Goal: Information Seeking & Learning: Learn about a topic

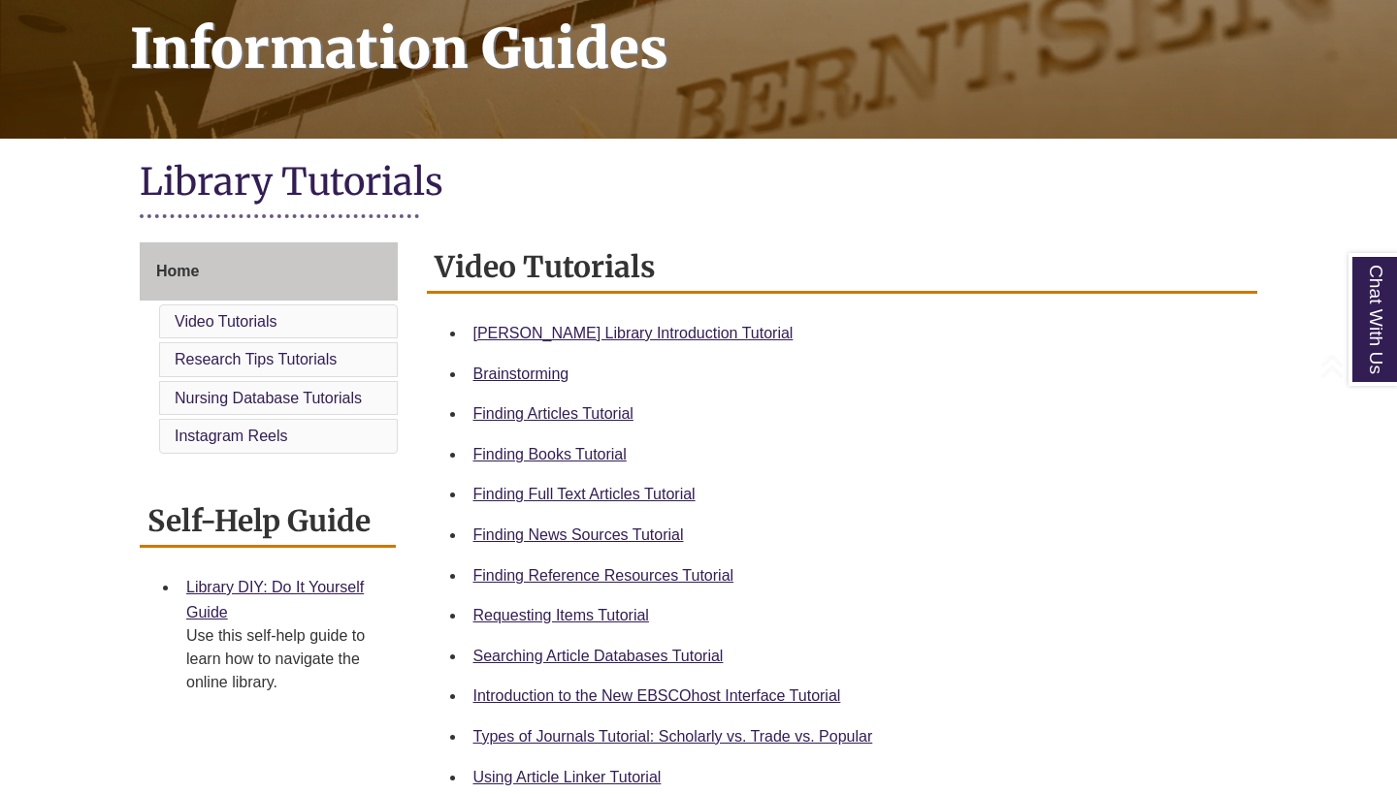
scroll to position [310, 0]
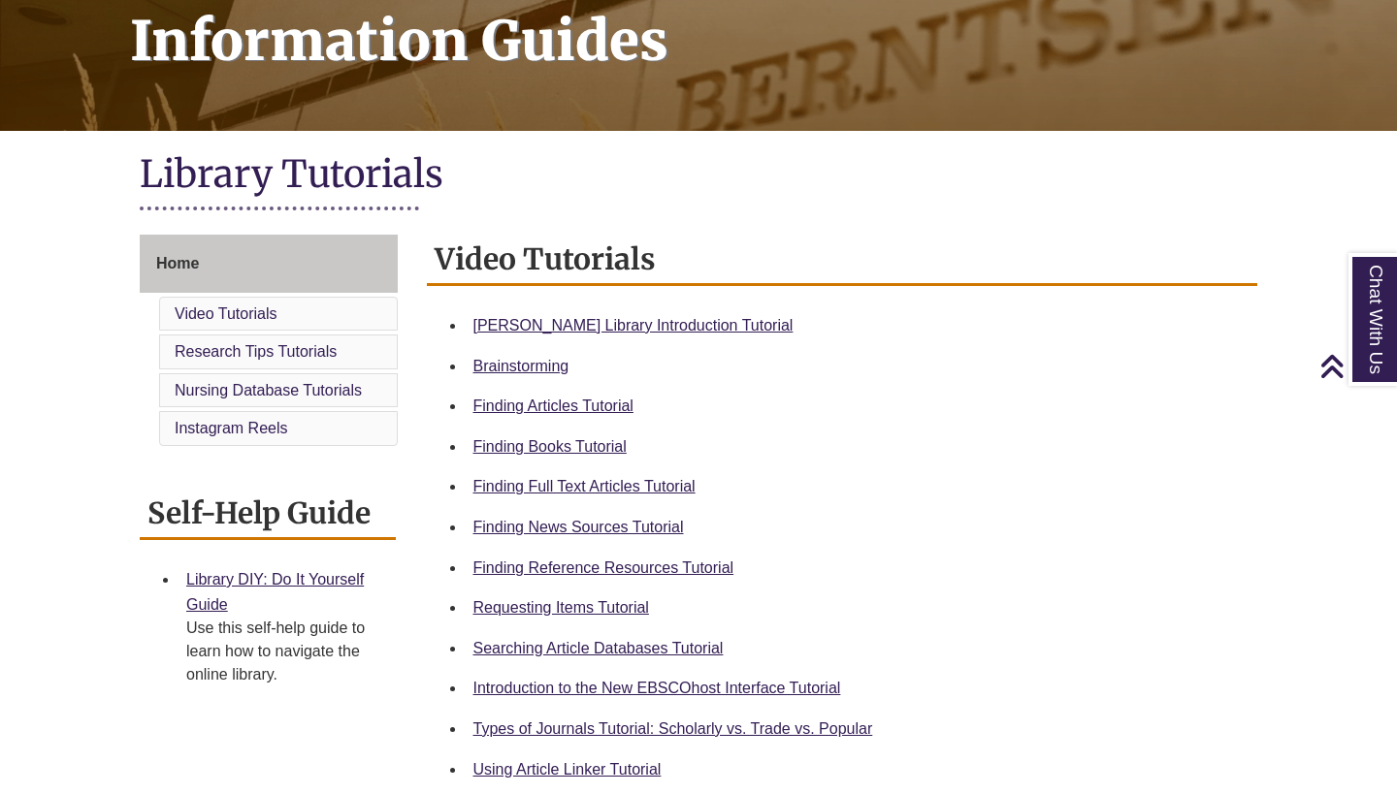
click at [318, 314] on li "Video Tutorials" at bounding box center [278, 314] width 239 height 35
click at [548, 319] on link "[PERSON_NAME] Library Introduction Tutorial" at bounding box center [633, 325] width 320 height 16
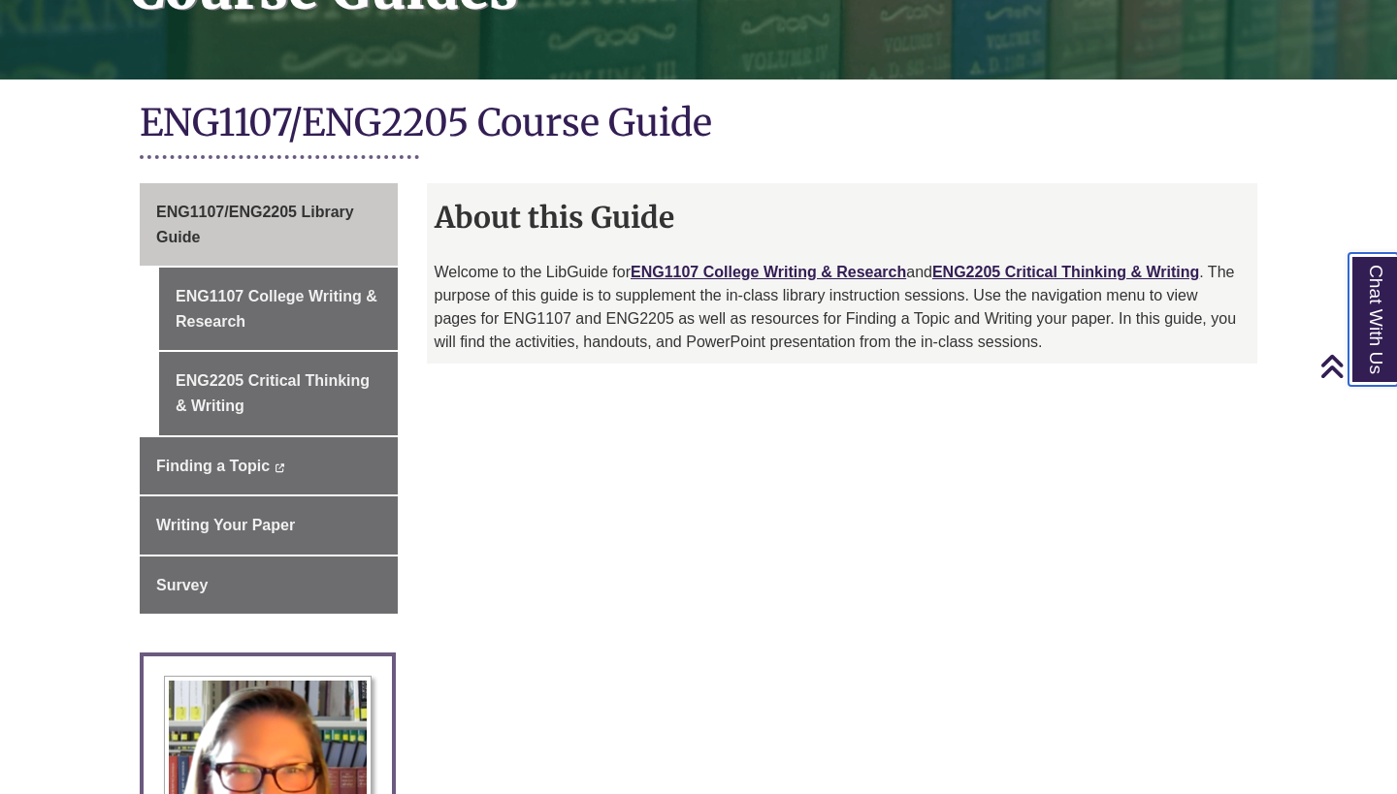
scroll to position [363, 0]
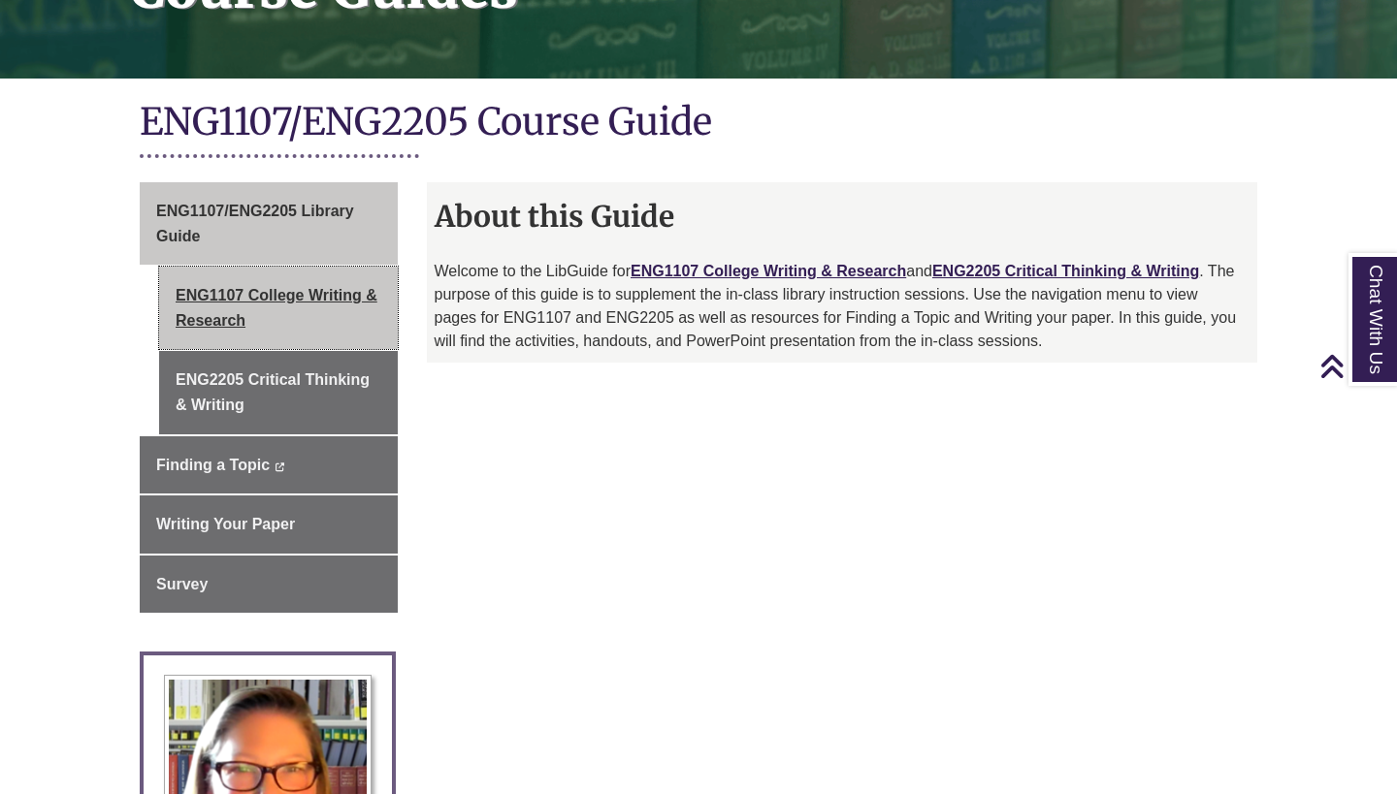
click at [299, 285] on link "ENG1107 College Writing & Research" at bounding box center [278, 308] width 239 height 82
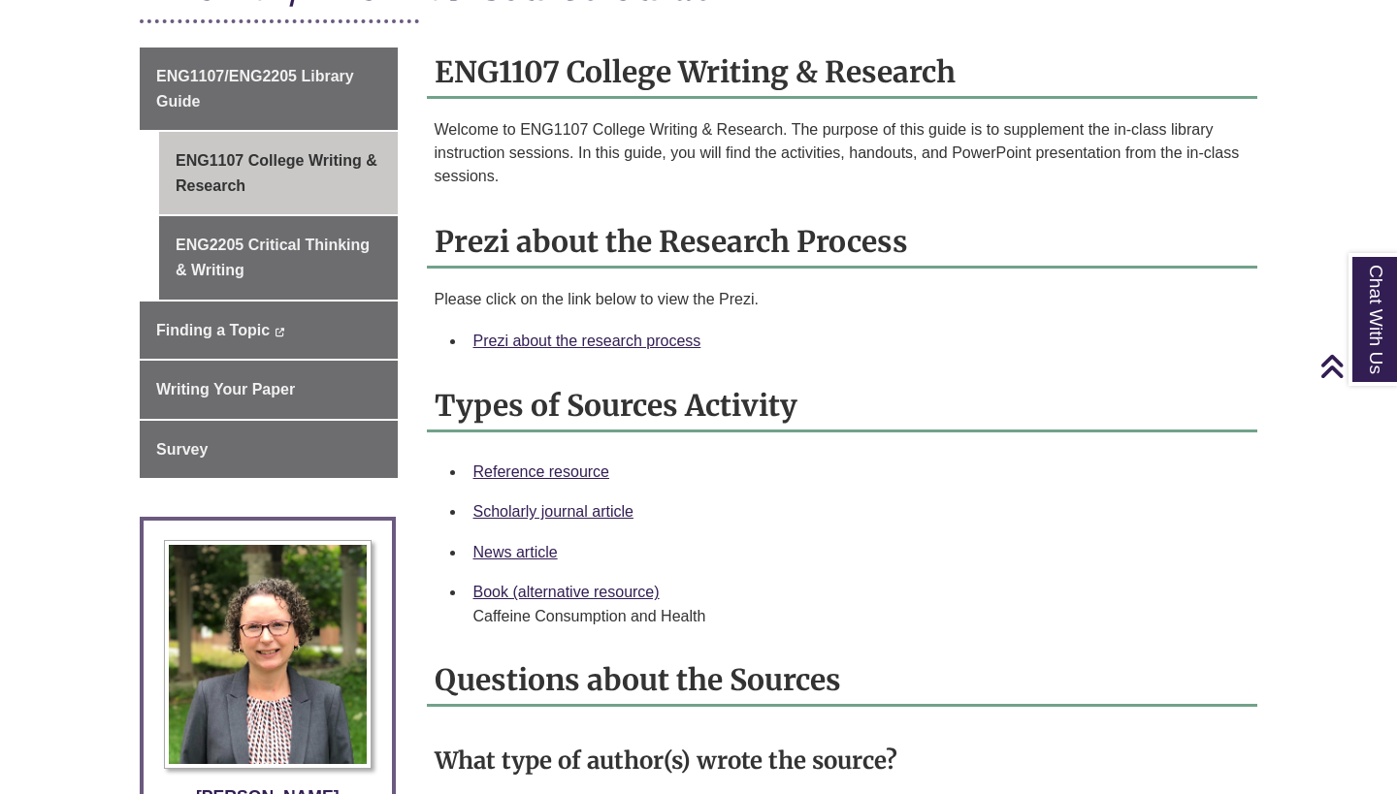
scroll to position [490, 0]
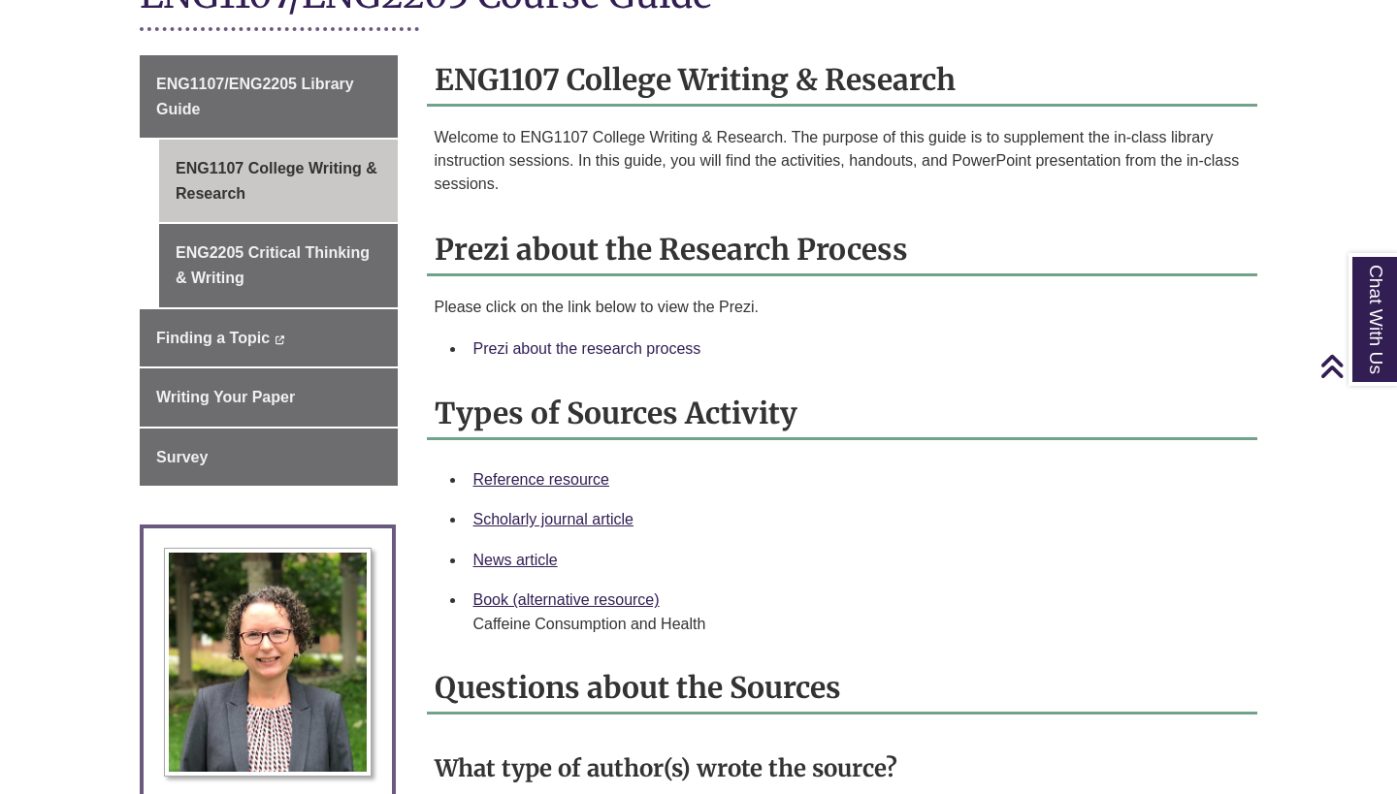
click at [546, 348] on link "Prezi about the research process" at bounding box center [587, 348] width 228 height 16
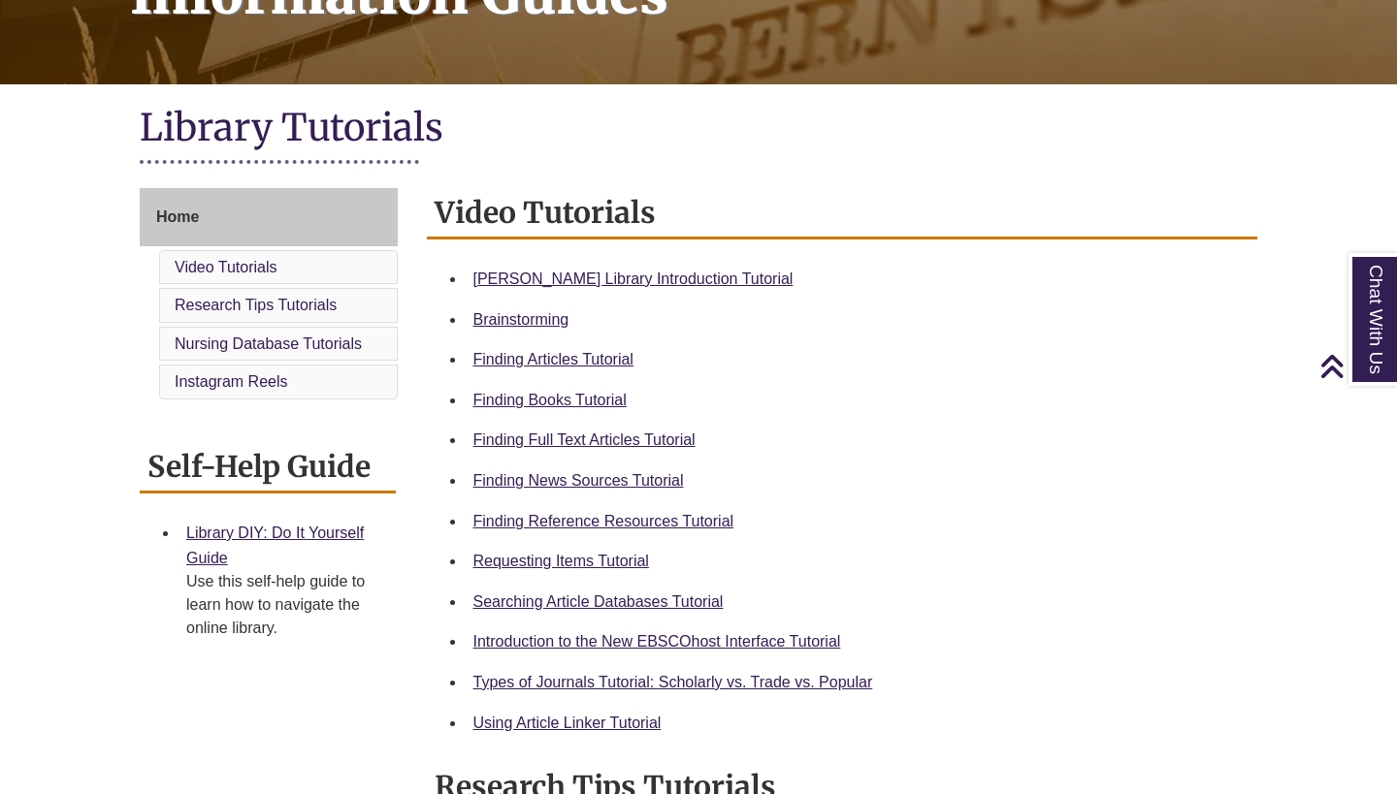
scroll to position [358, 0]
click at [600, 519] on link "Finding Reference Resources Tutorial" at bounding box center [603, 520] width 261 height 16
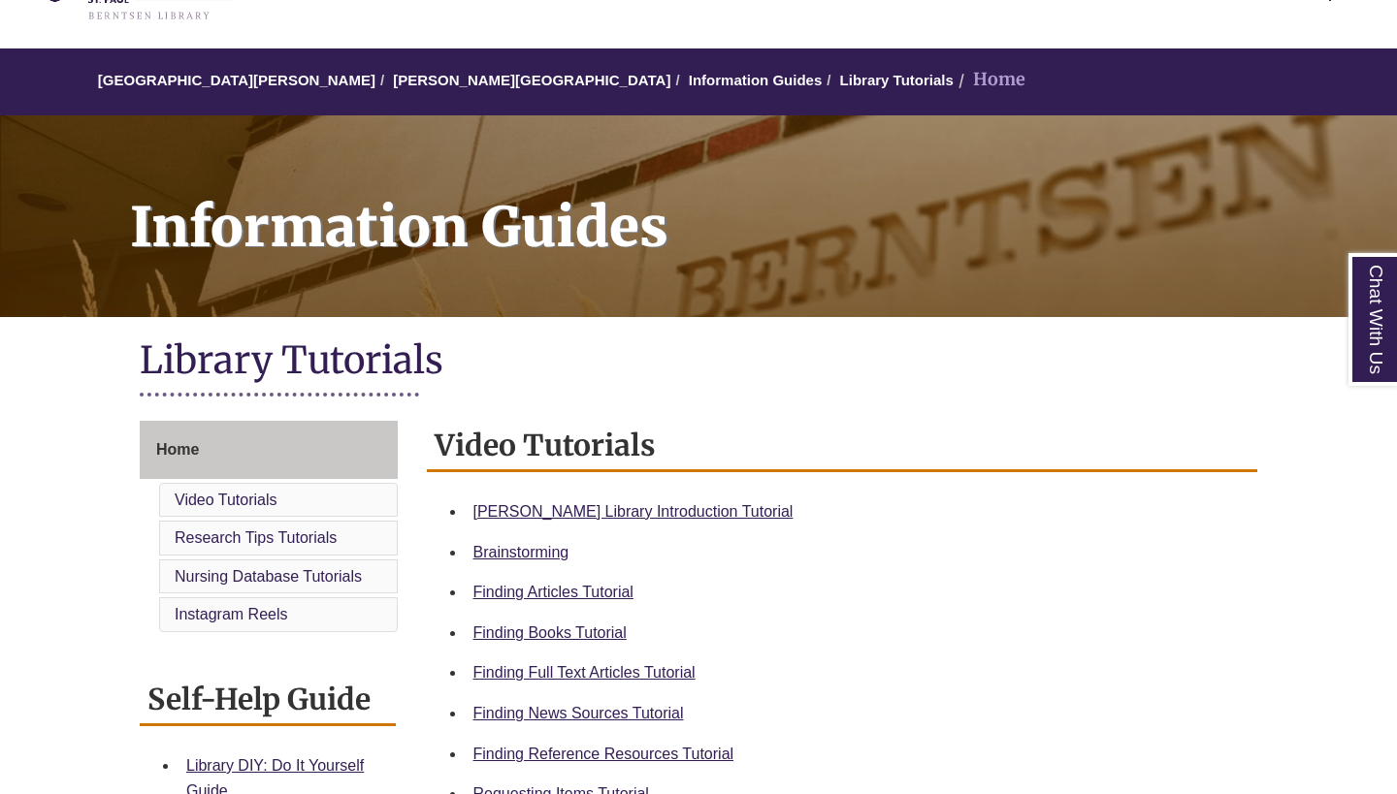
scroll to position [96, 0]
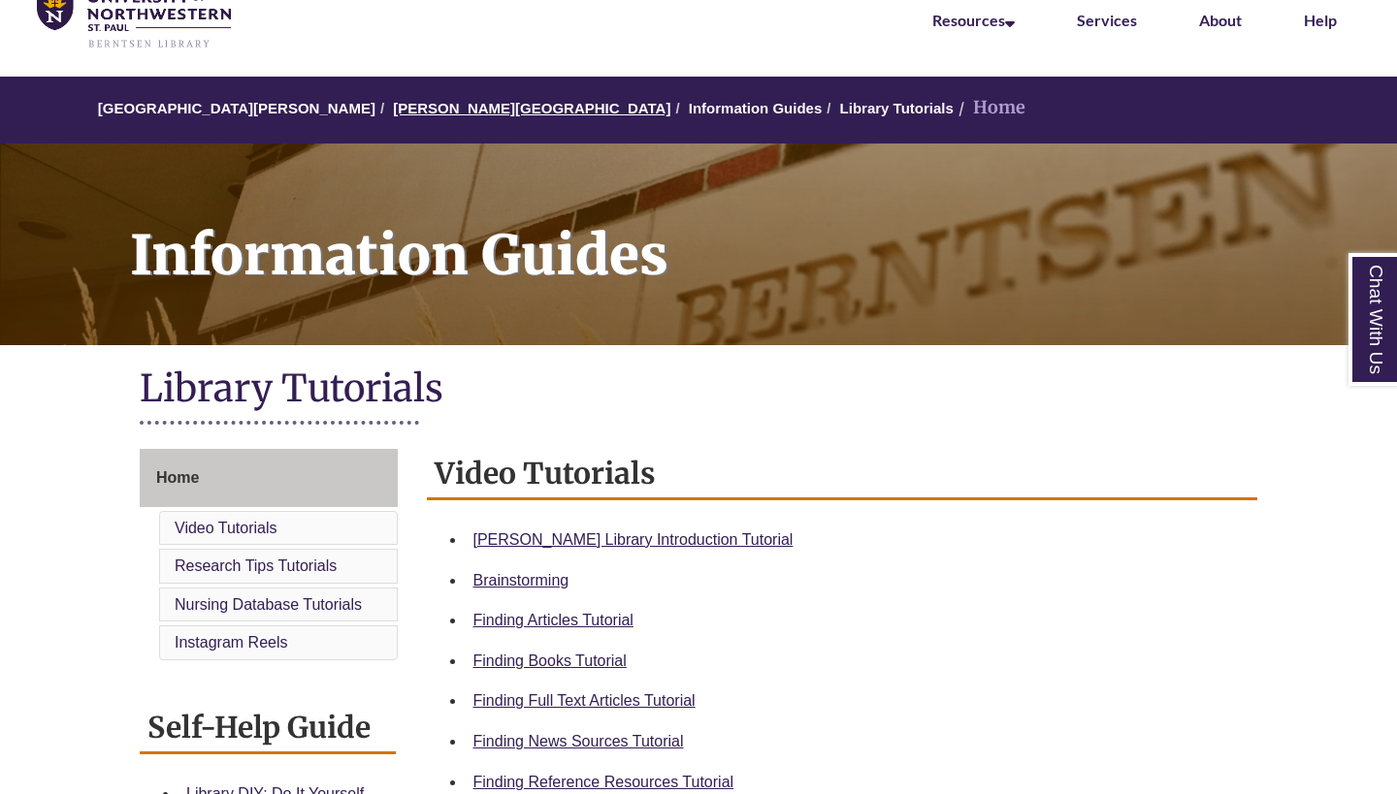
click at [469, 108] on link "[PERSON_NAME][GEOGRAPHIC_DATA]" at bounding box center [531, 108] width 277 height 16
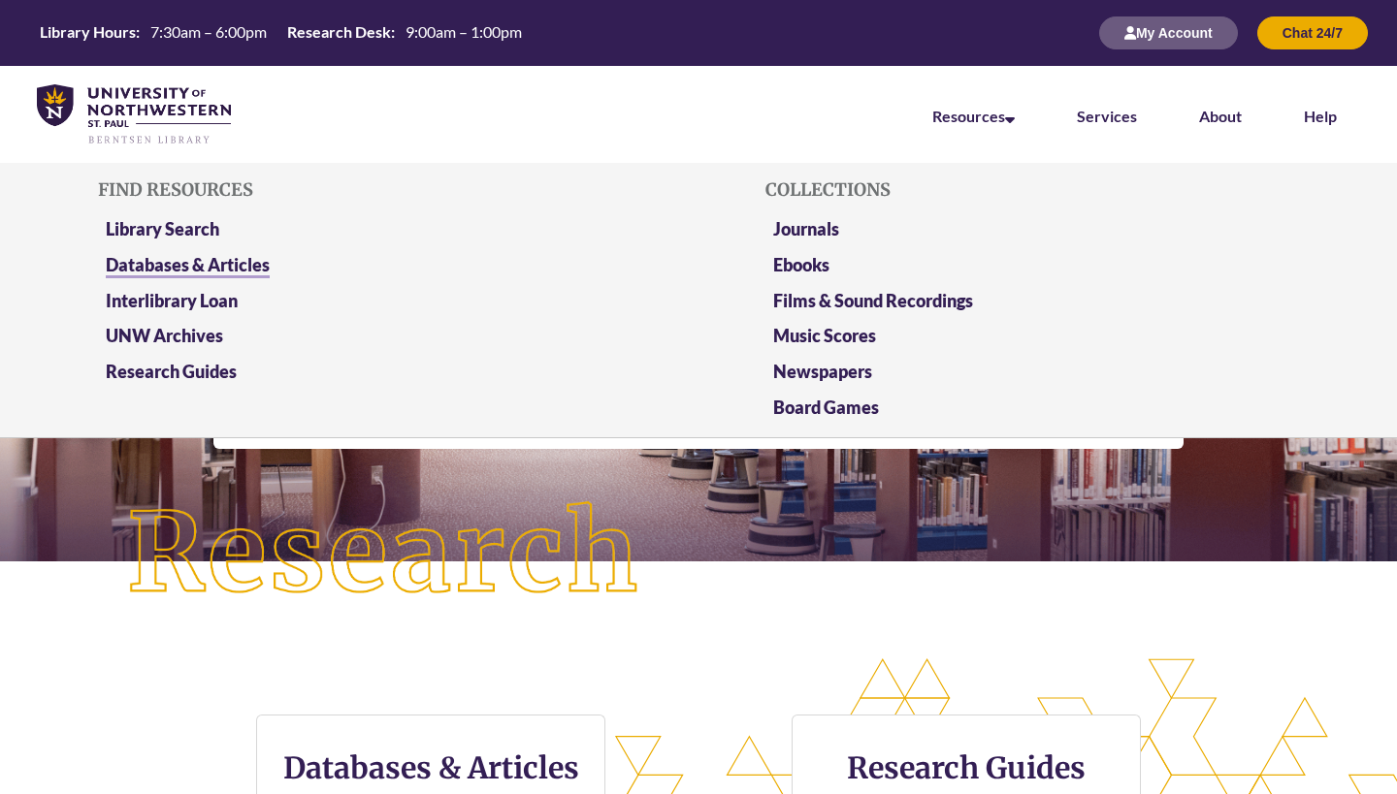
click at [137, 254] on link "Databases & Articles" at bounding box center [188, 266] width 164 height 24
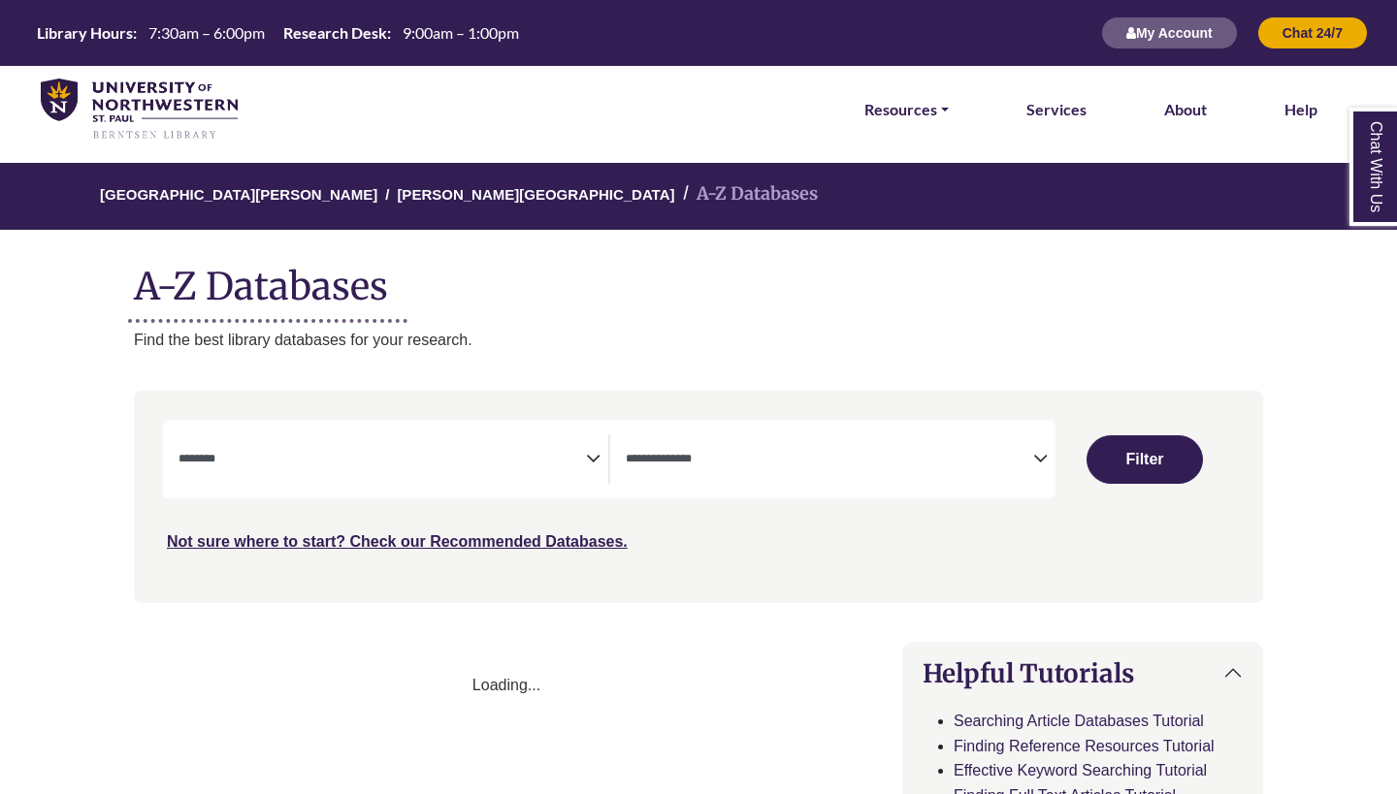
select select "Database Subject Filter"
select select "Database Types Filter"
select select "Database Subject Filter"
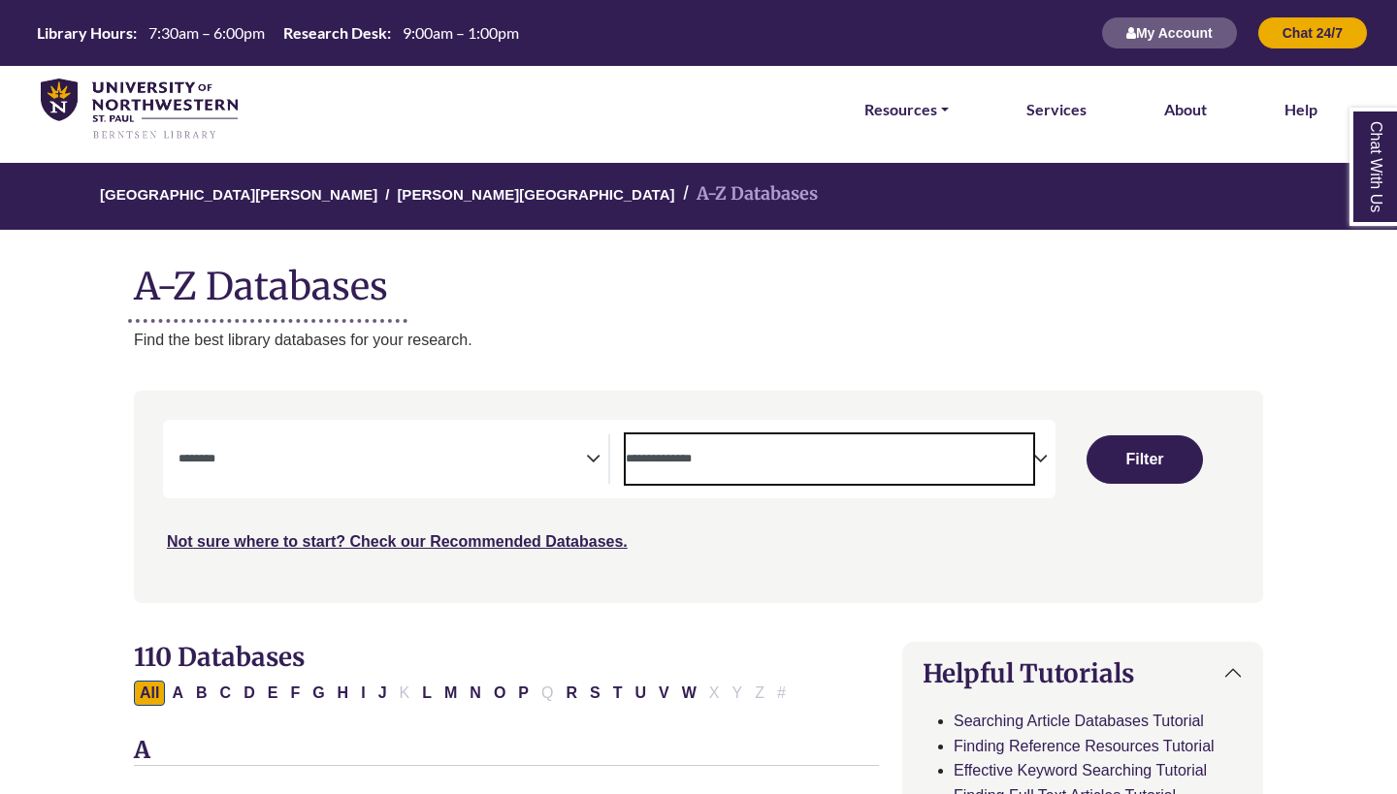
click at [782, 448] on span "Search filters" at bounding box center [829, 456] width 407 height 16
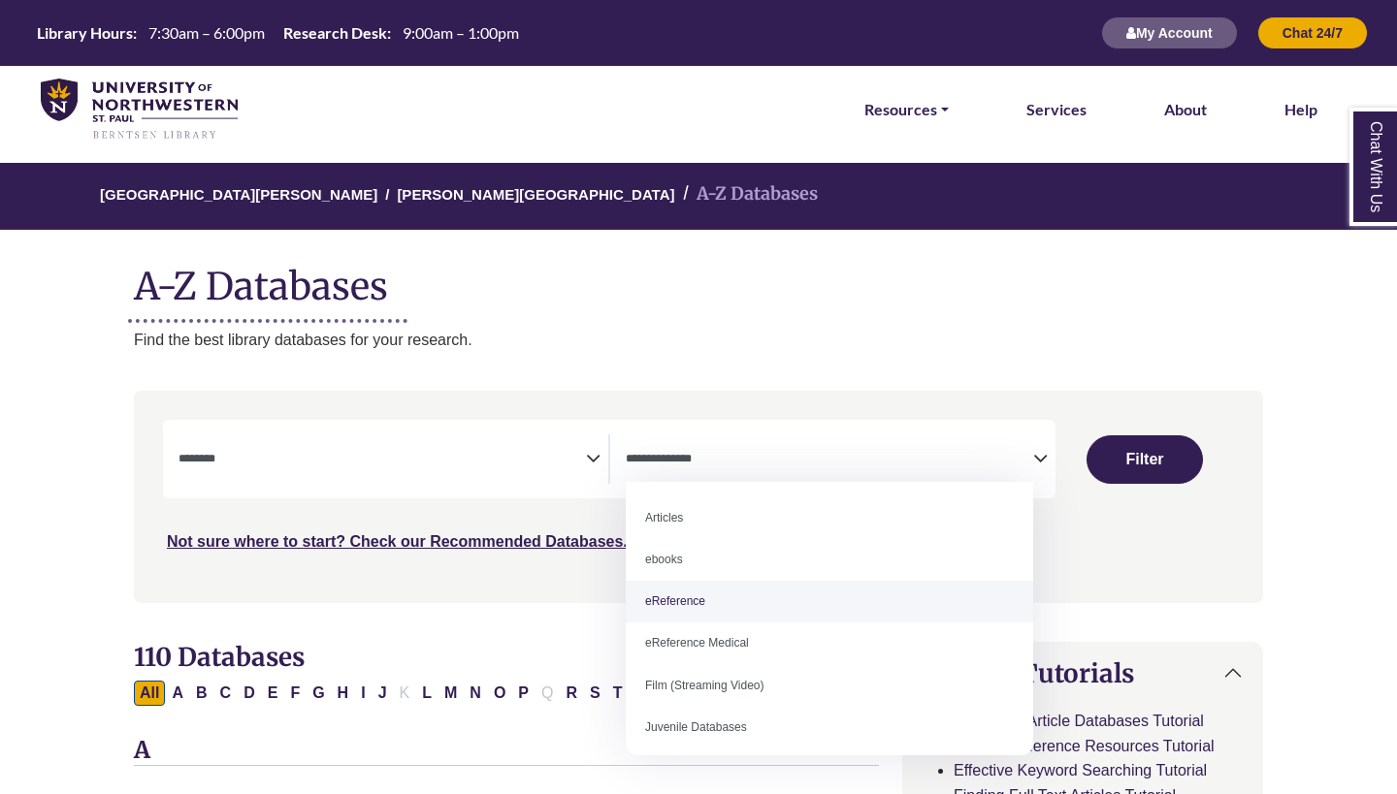
select select "*****"
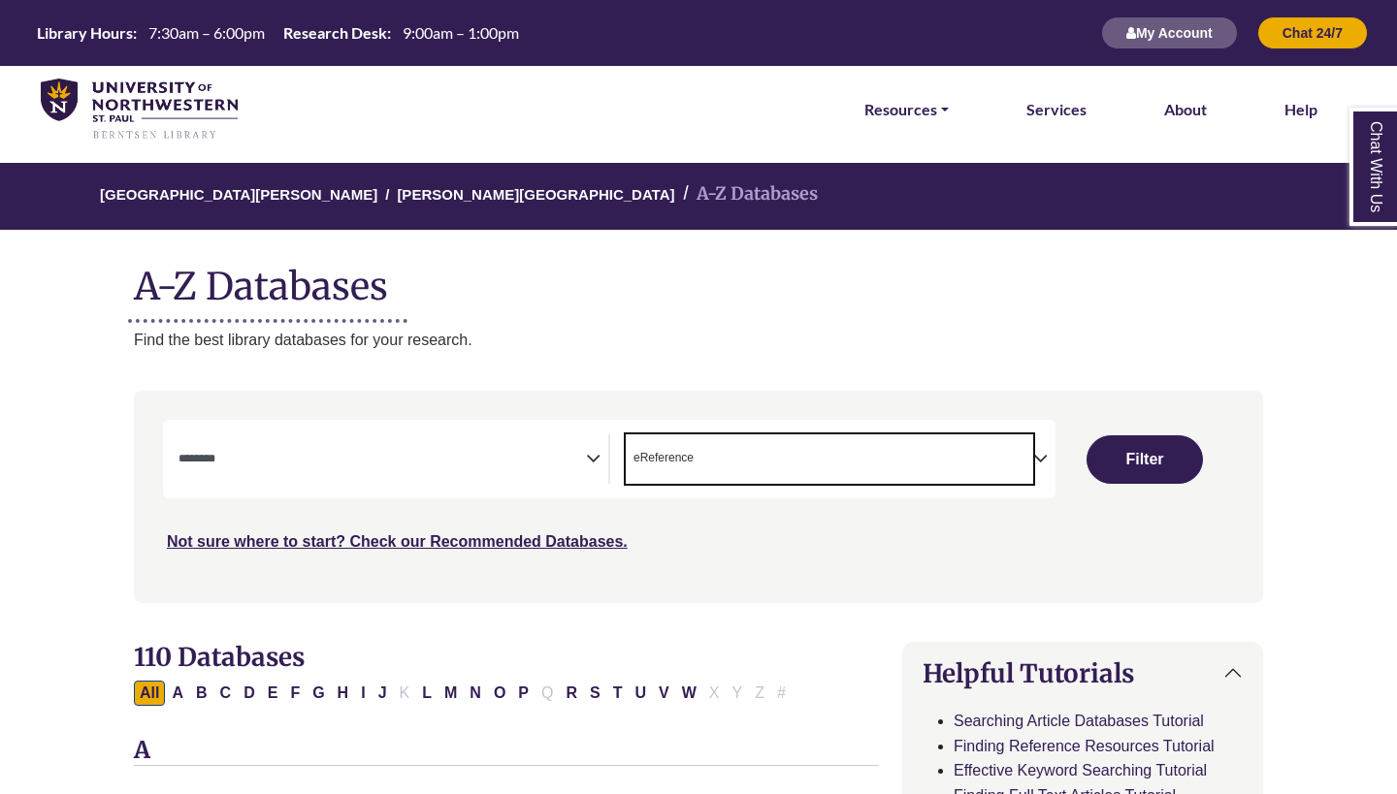
click at [598, 446] on icon "Search filters" at bounding box center [593, 455] width 15 height 29
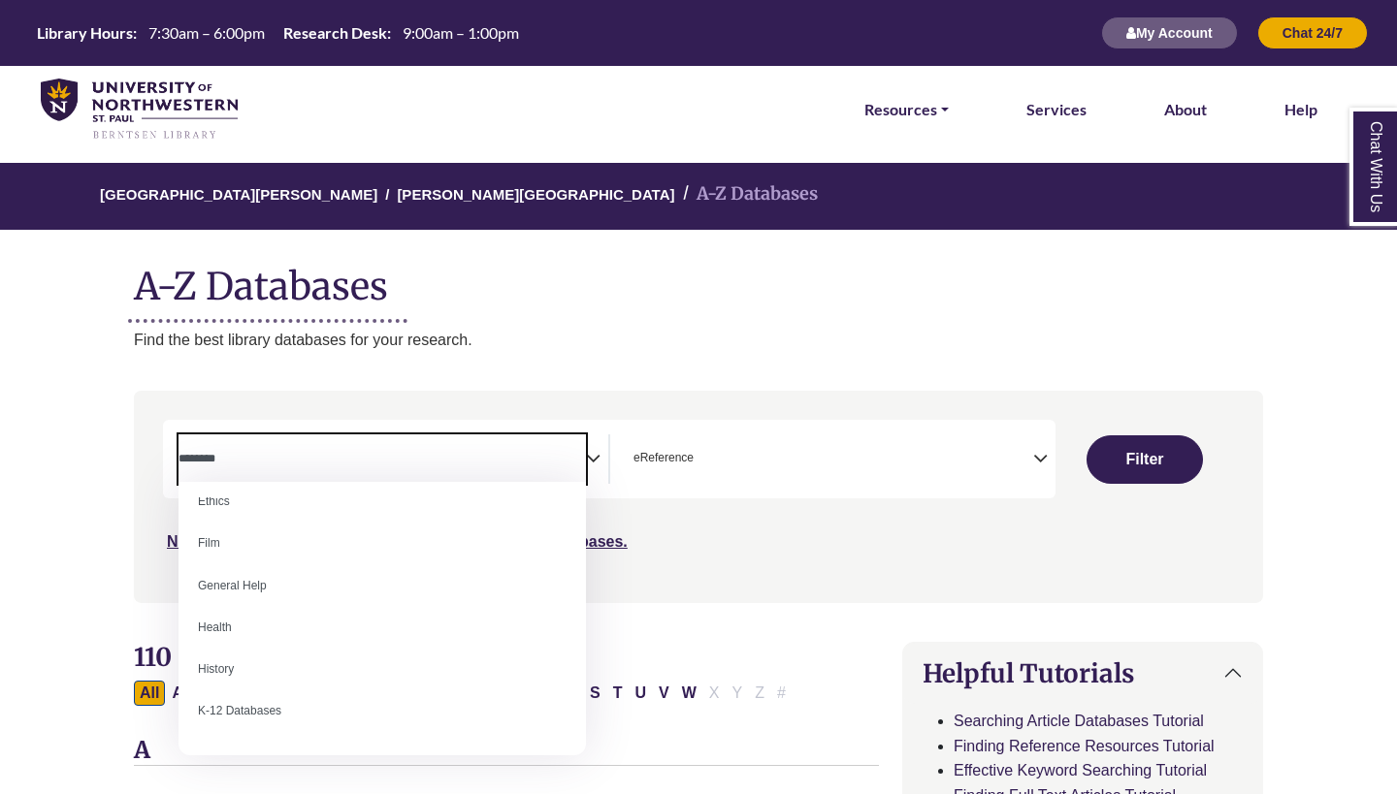
scroll to position [774, 0]
select select "*****"
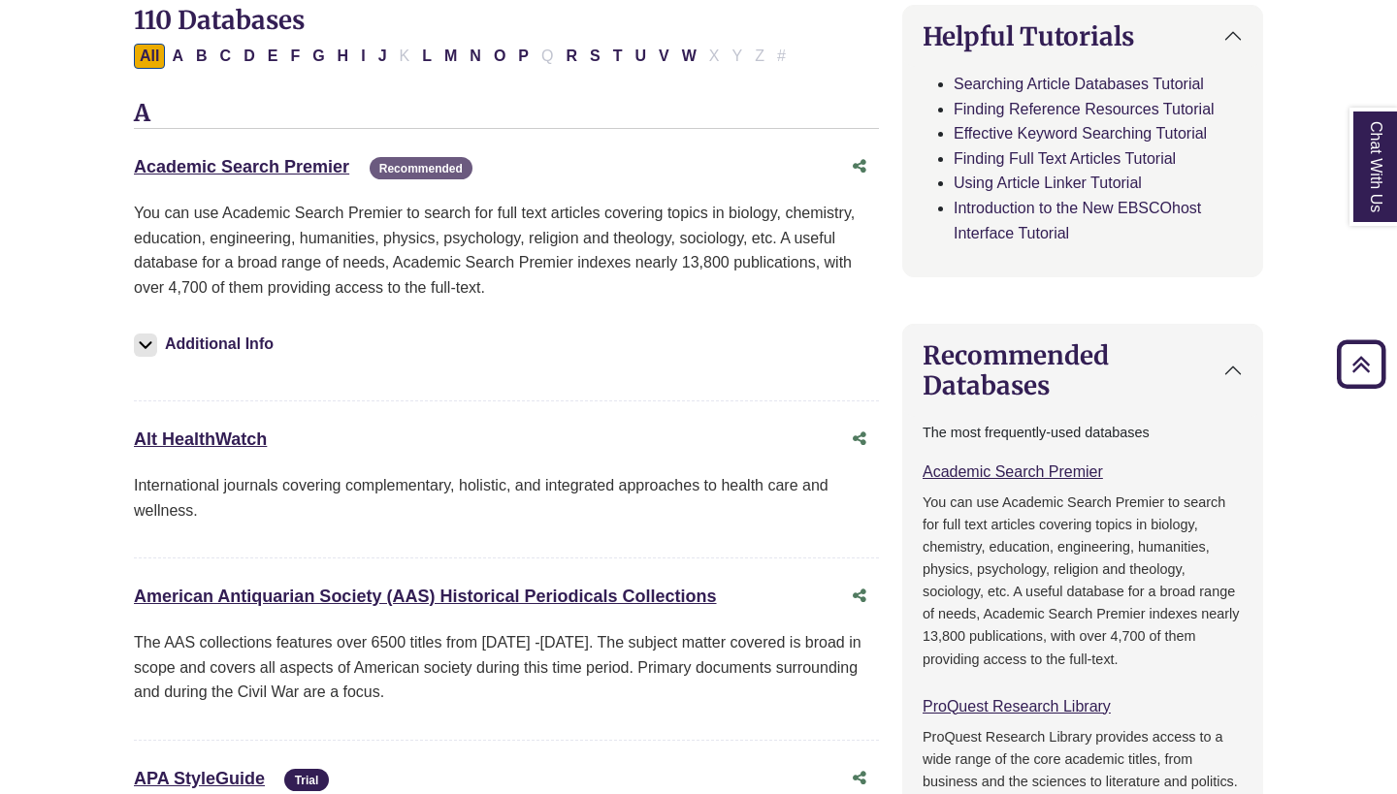
scroll to position [672, 0]
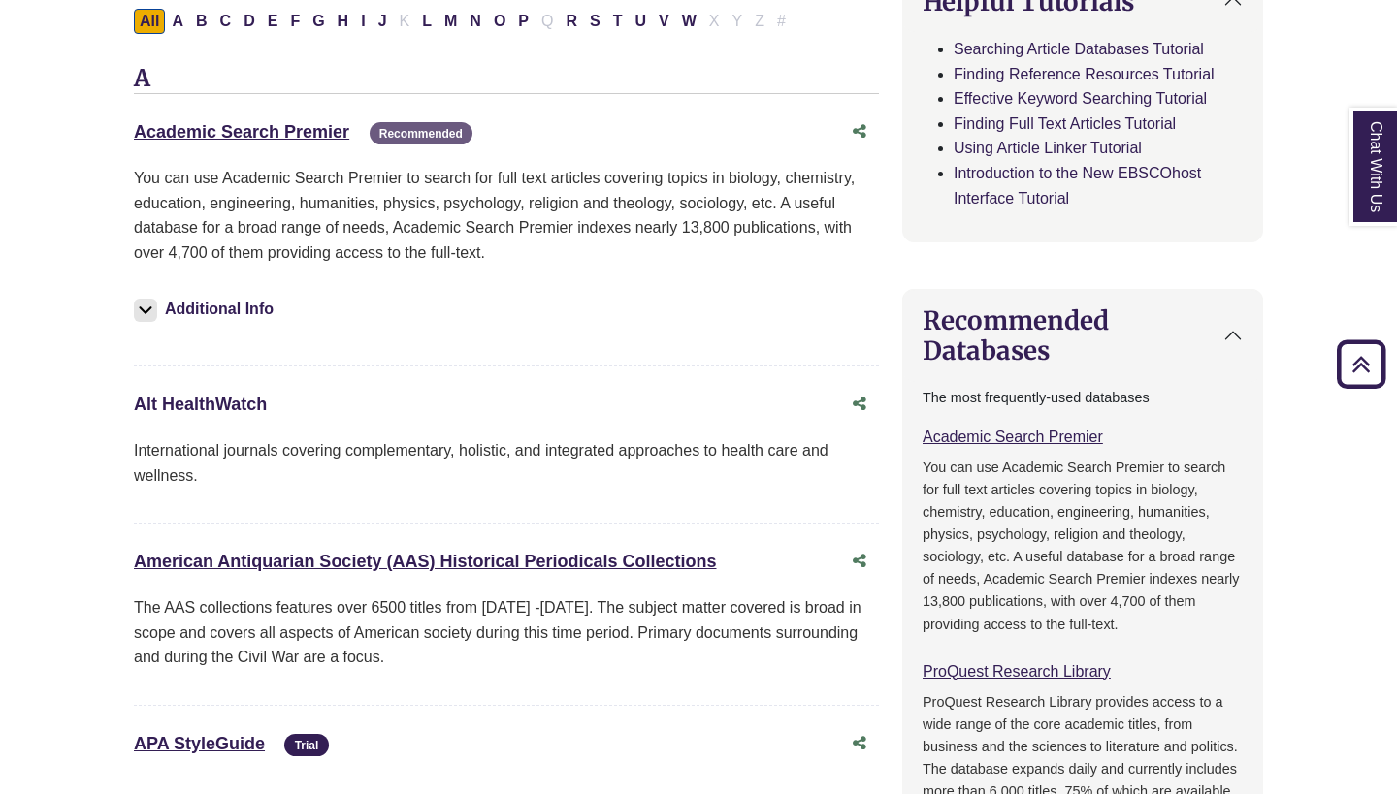
click at [233, 397] on link "Alt HealthWatch This link opens in a new window" at bounding box center [200, 404] width 133 height 19
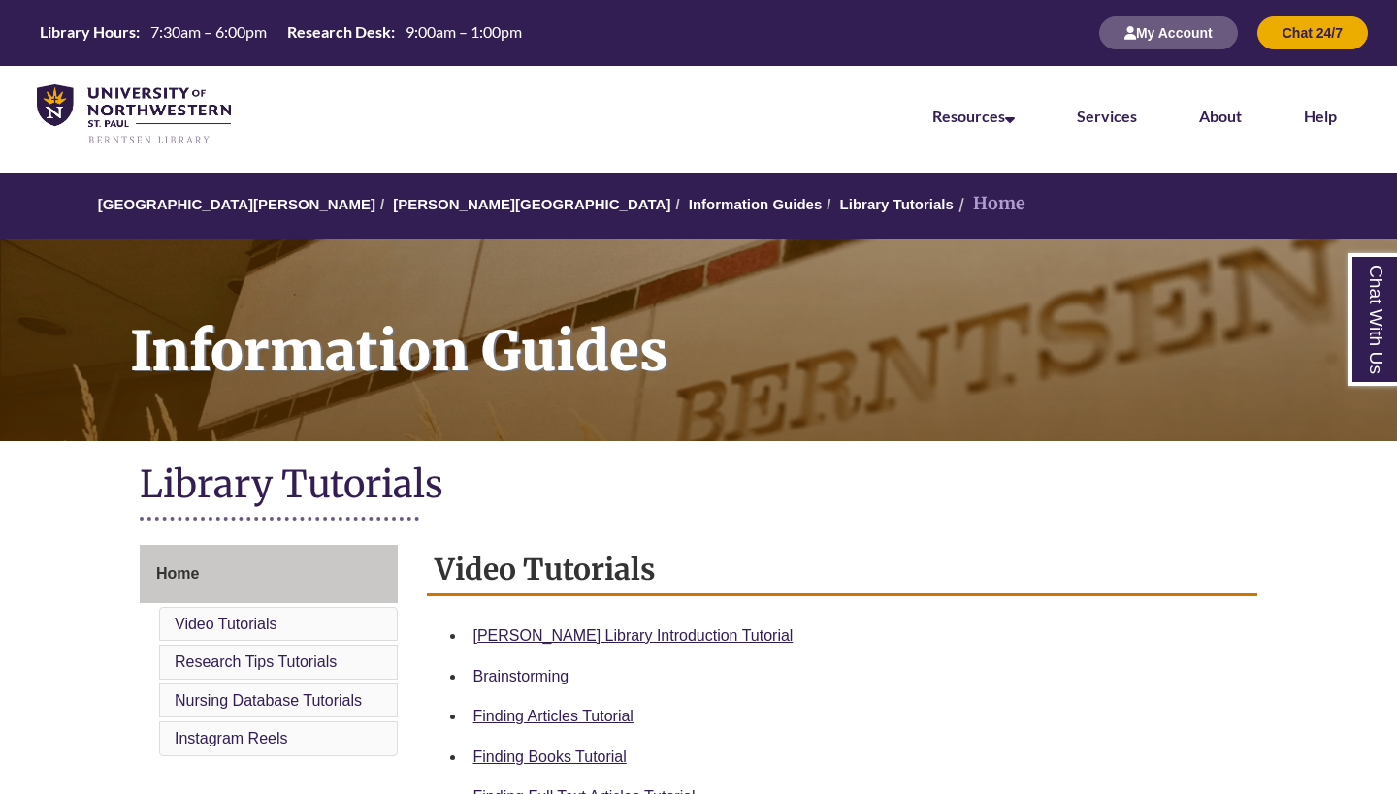
click at [582, 7] on div "Library Hours: 7:30am – 6:00pm Research Desk: 9:00am – 1:00pm My Account Chat 2…" at bounding box center [698, 33] width 1397 height 66
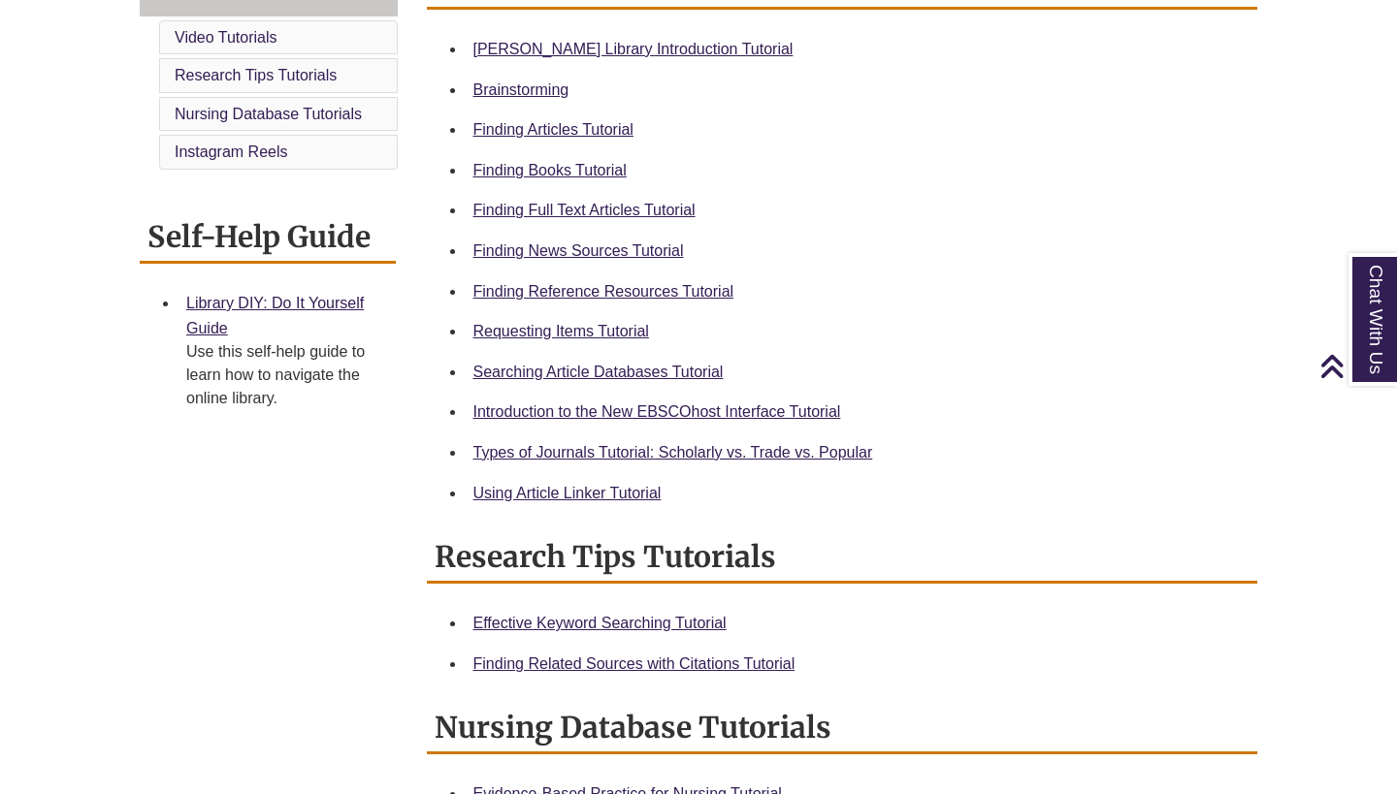
scroll to position [557, 0]
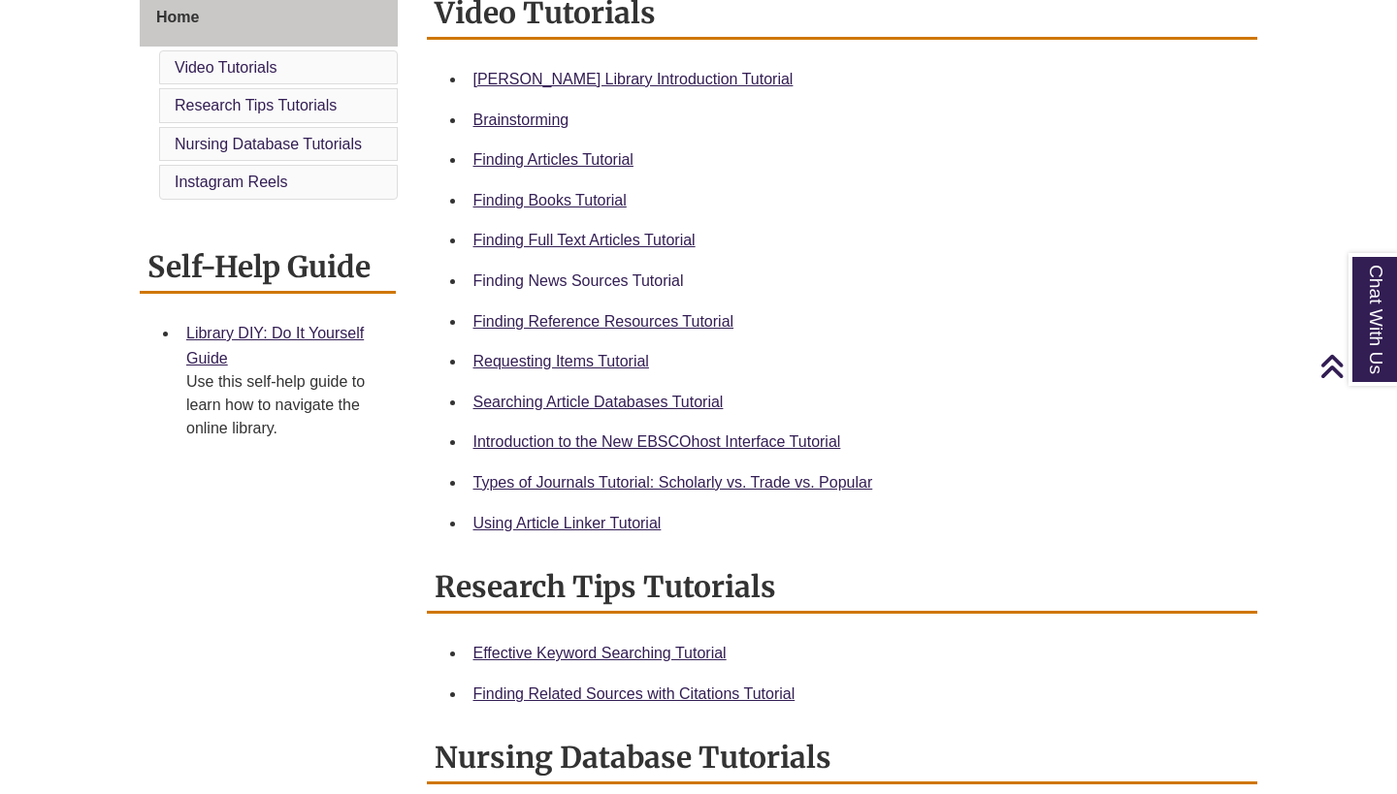
click at [574, 278] on link "Finding News Sources Tutorial" at bounding box center [578, 281] width 210 height 16
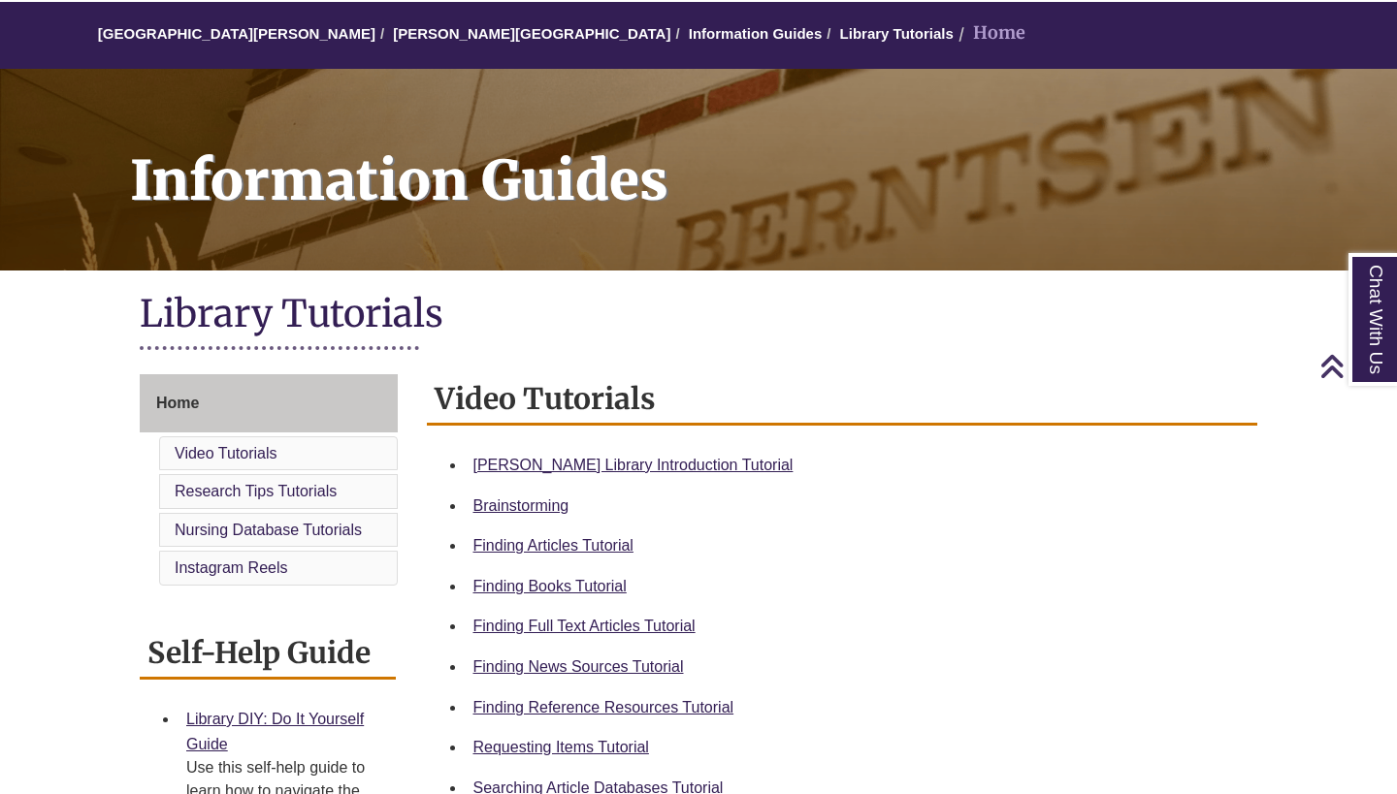
scroll to position [162, 0]
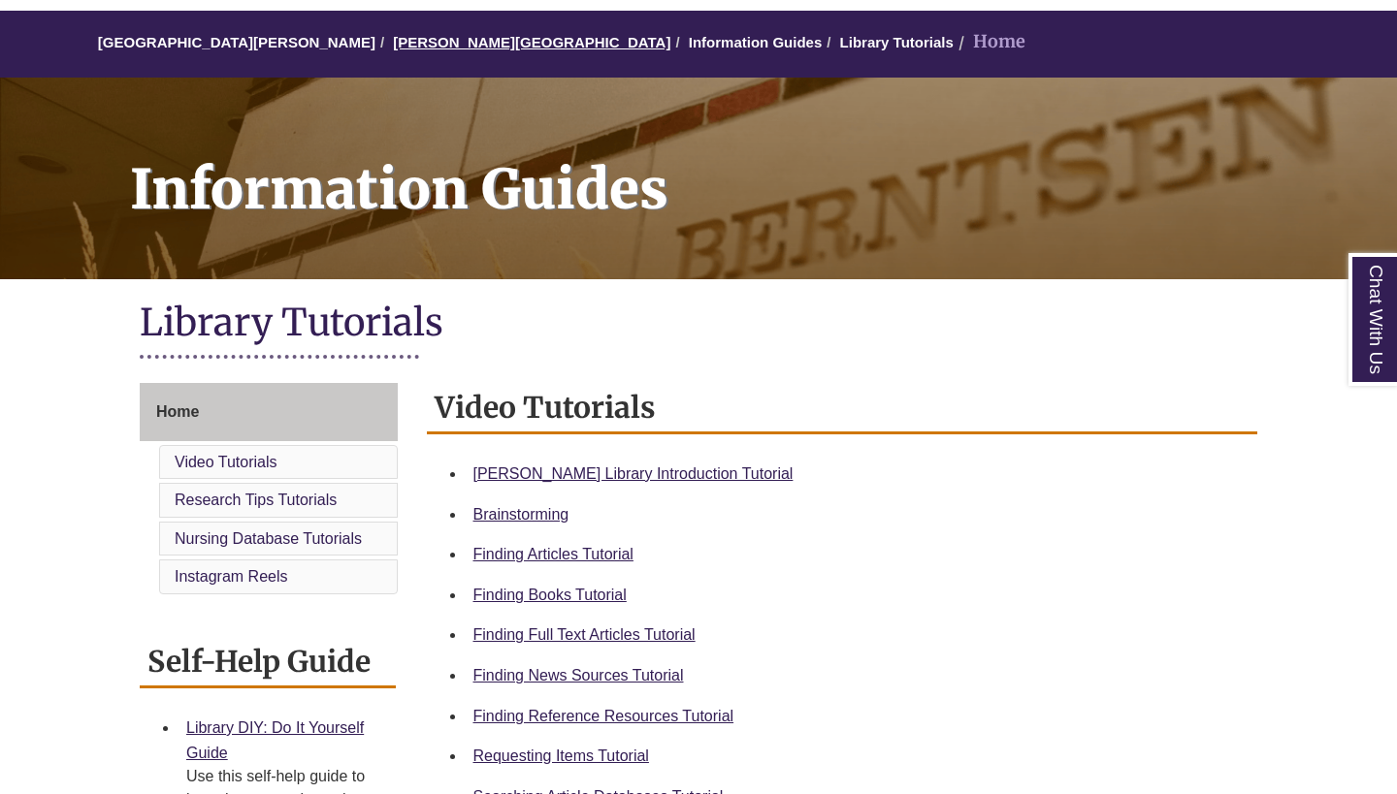
click at [470, 41] on link "[PERSON_NAME][GEOGRAPHIC_DATA]" at bounding box center [531, 42] width 277 height 16
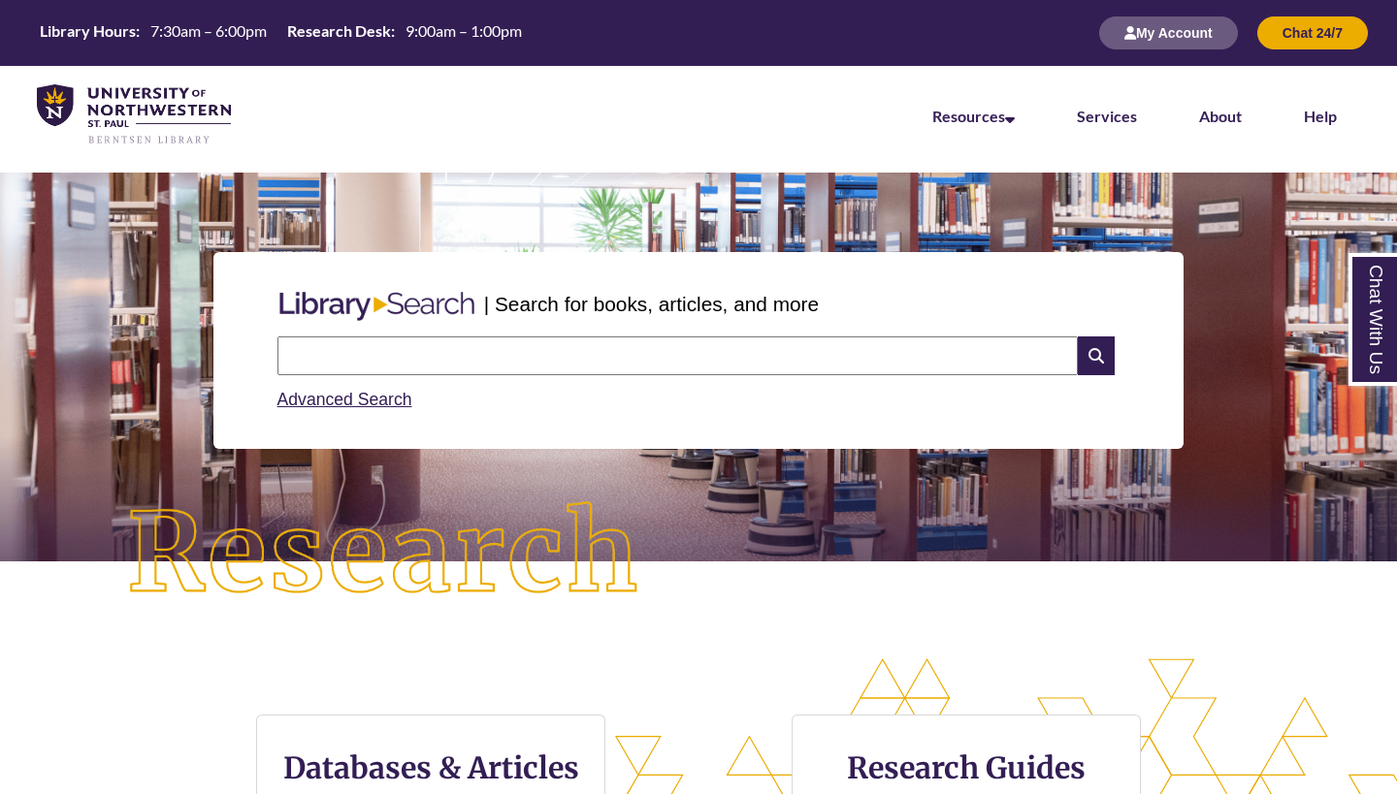
click at [484, 347] on input "text" at bounding box center [677, 356] width 800 height 39
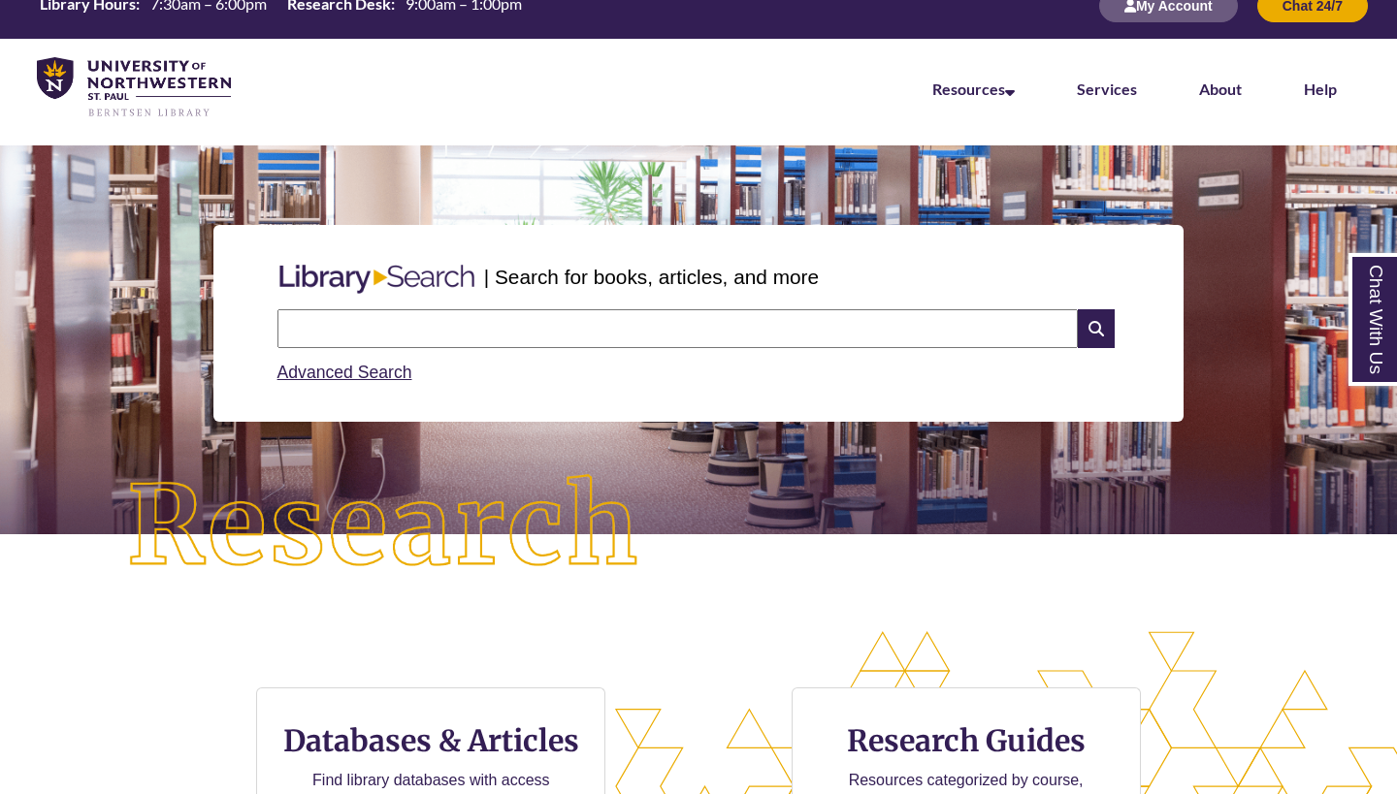
scroll to position [20, 0]
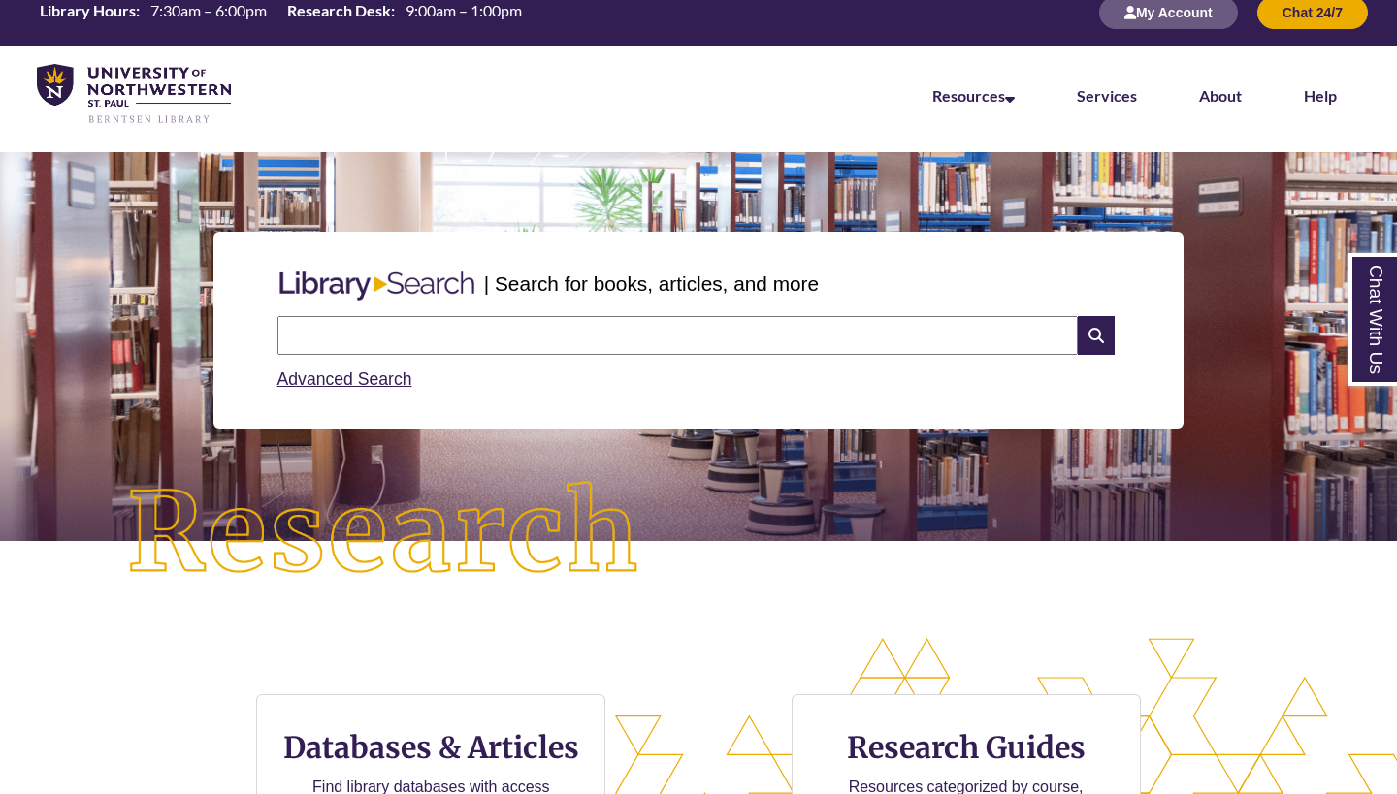
click at [657, 344] on input "text" at bounding box center [677, 335] width 800 height 39
click at [511, 532] on img at bounding box center [384, 534] width 629 height 218
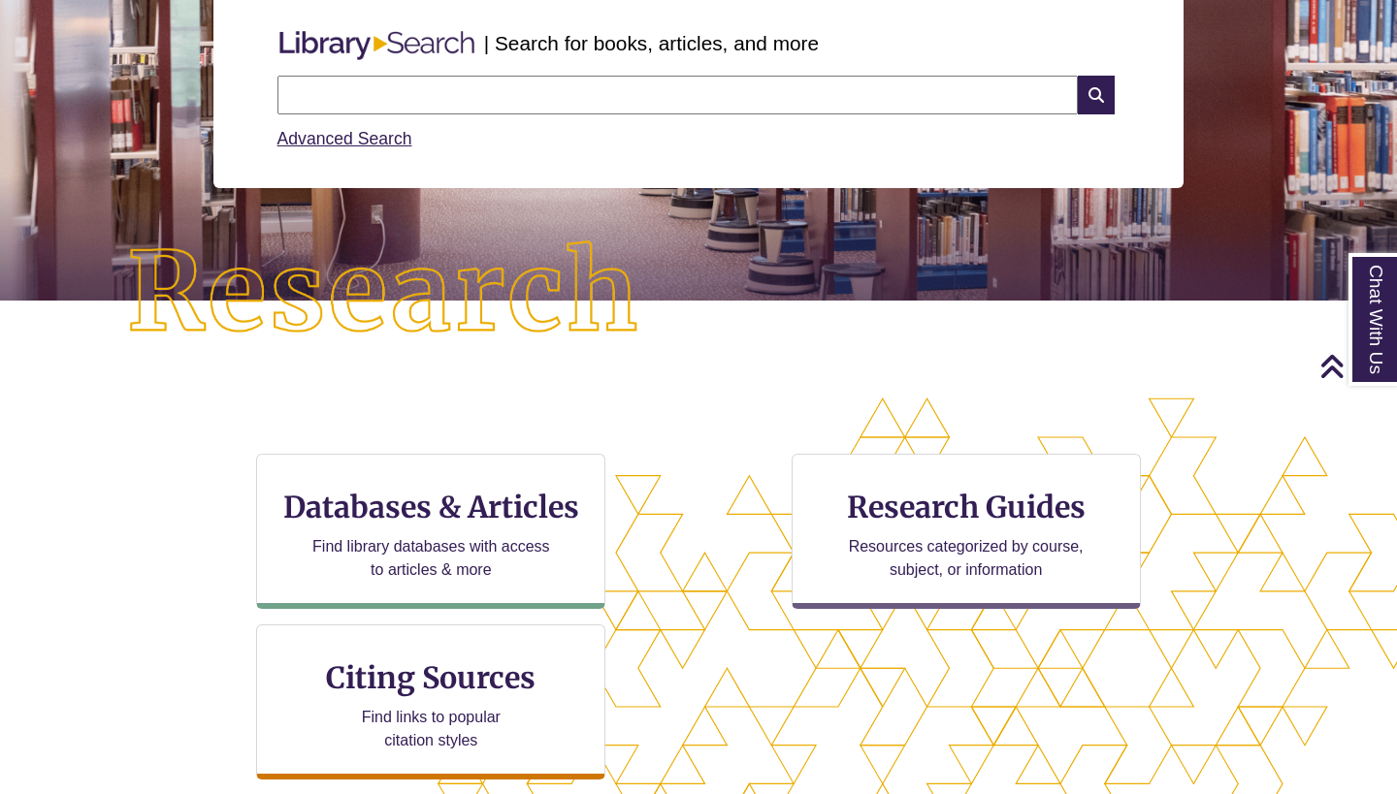
scroll to position [216, 0]
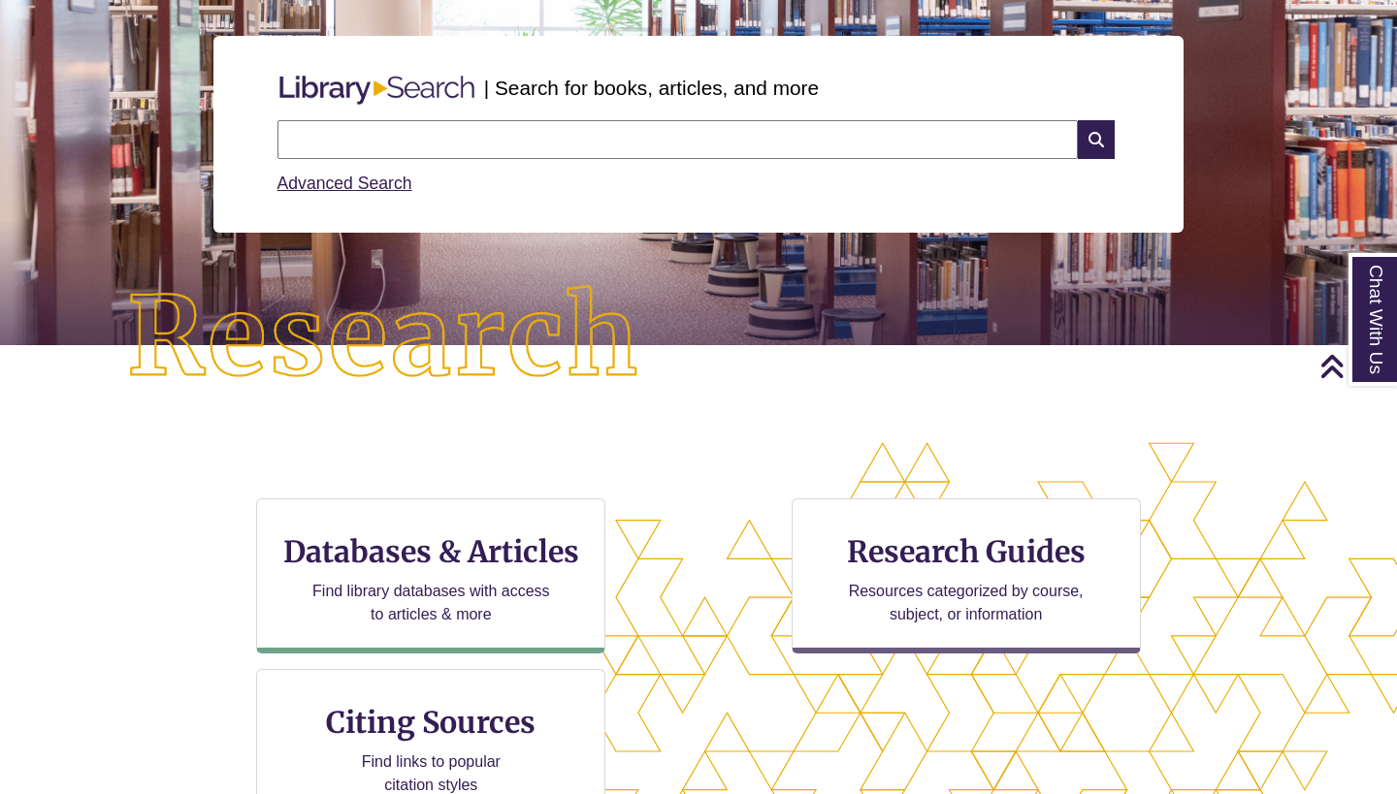
click at [587, 130] on input "text" at bounding box center [677, 139] width 800 height 39
type input "**********"
